Goal: Find contact information: Find contact information

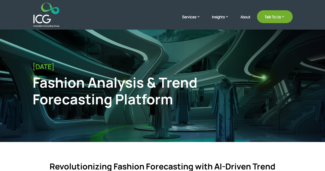
scroll to position [6, 0]
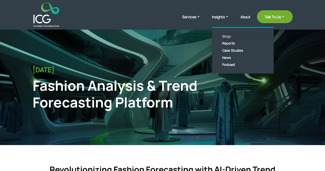
click at [227, 37] on link "Blogs" at bounding box center [246, 36] width 59 height 7
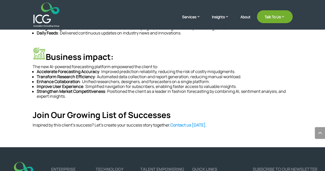
scroll to position [326, 0]
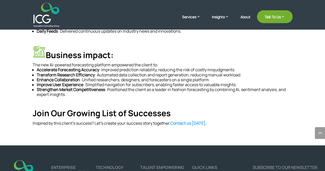
click at [186, 122] on strong "Contact us today." at bounding box center [188, 123] width 36 height 6
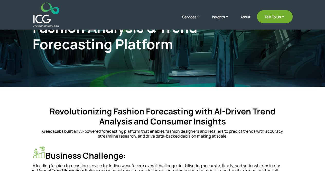
scroll to position [0, 0]
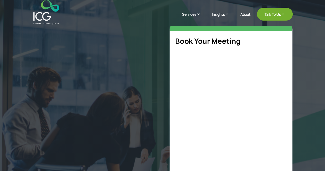
select select "**"
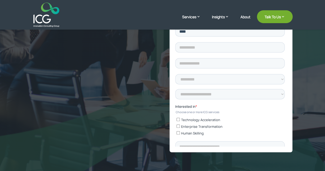
scroll to position [111, 0]
click at [164, 21] on div at bounding box center [163, 15] width 260 height 24
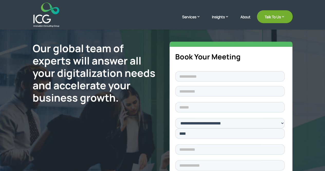
scroll to position [0, 0]
